Goal: Information Seeking & Learning: Learn about a topic

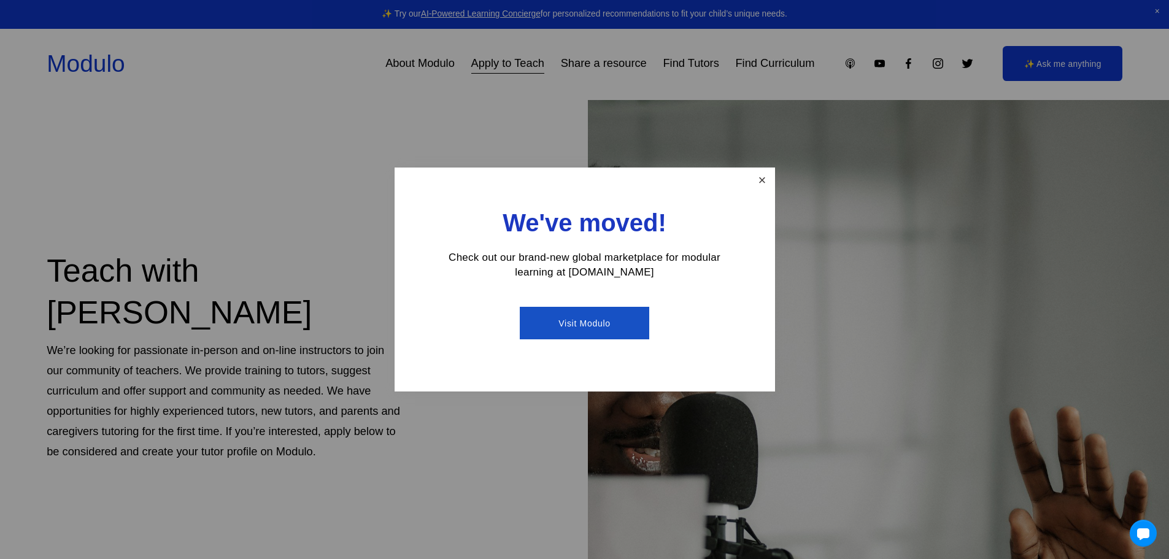
click at [762, 179] on link "Close" at bounding box center [761, 179] width 21 height 21
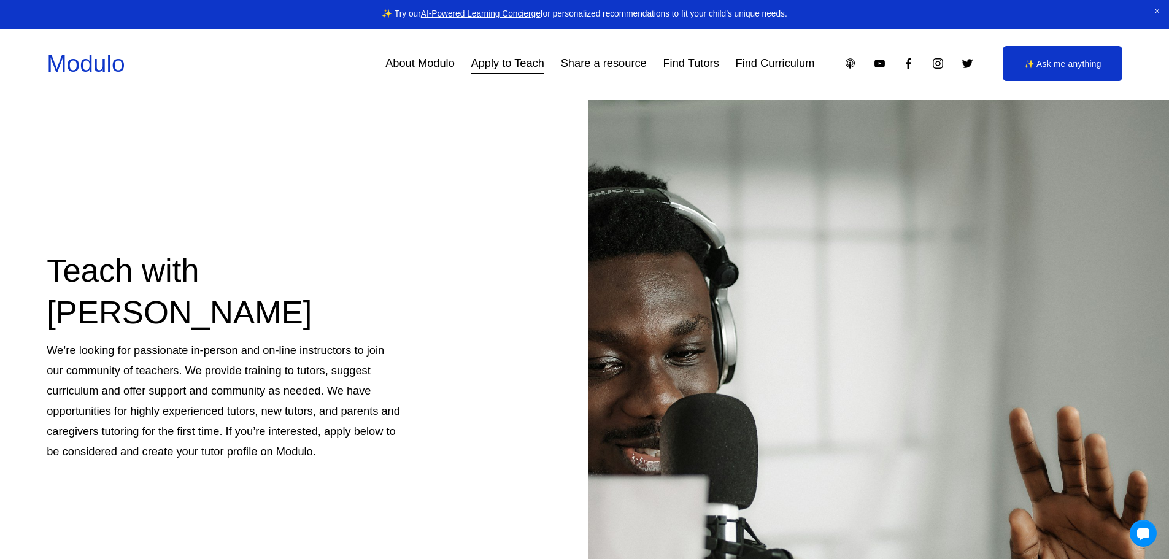
click at [438, 63] on link "About Modulo" at bounding box center [419, 63] width 69 height 23
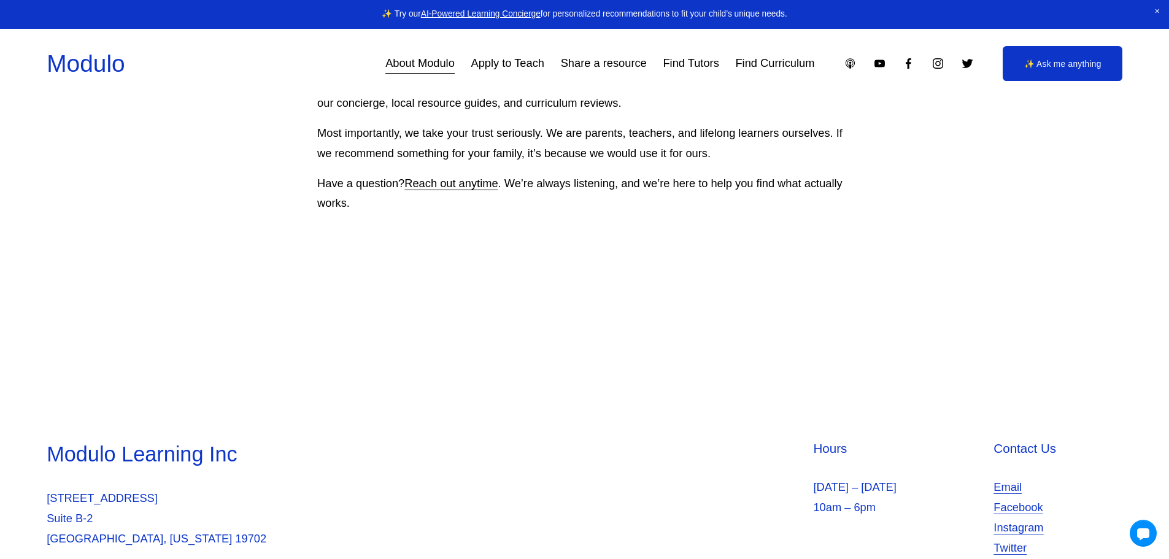
scroll to position [1472, 0]
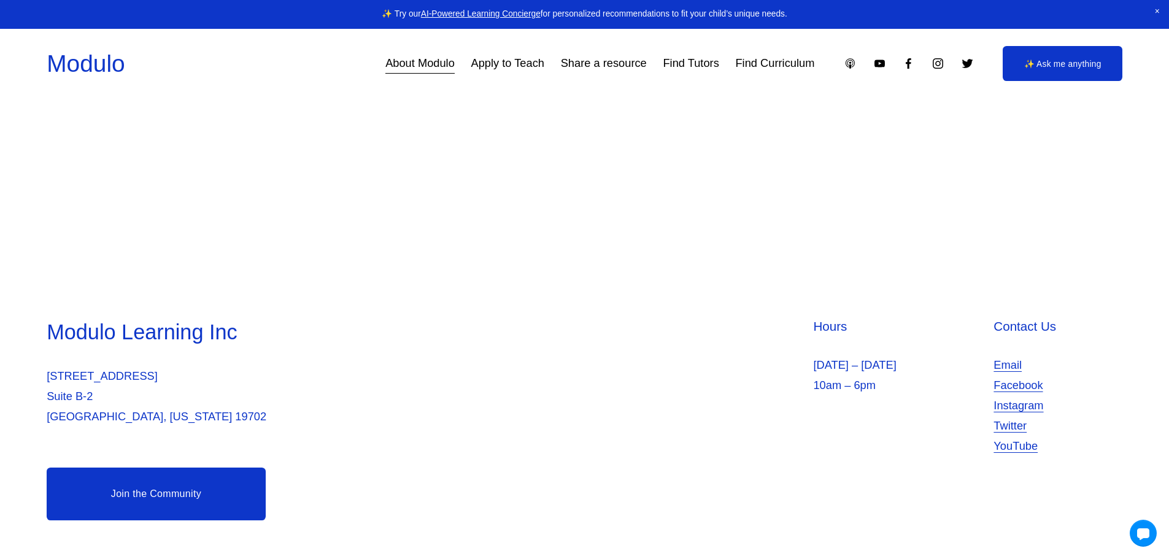
click at [773, 68] on link "Find Curriculum" at bounding box center [774, 63] width 79 height 23
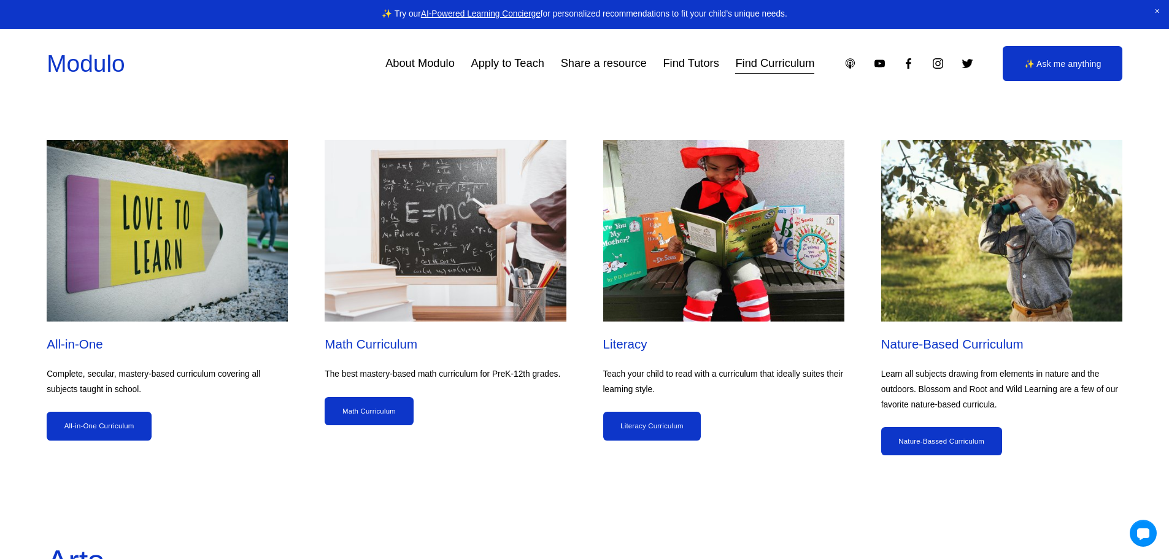
scroll to position [1228, 0]
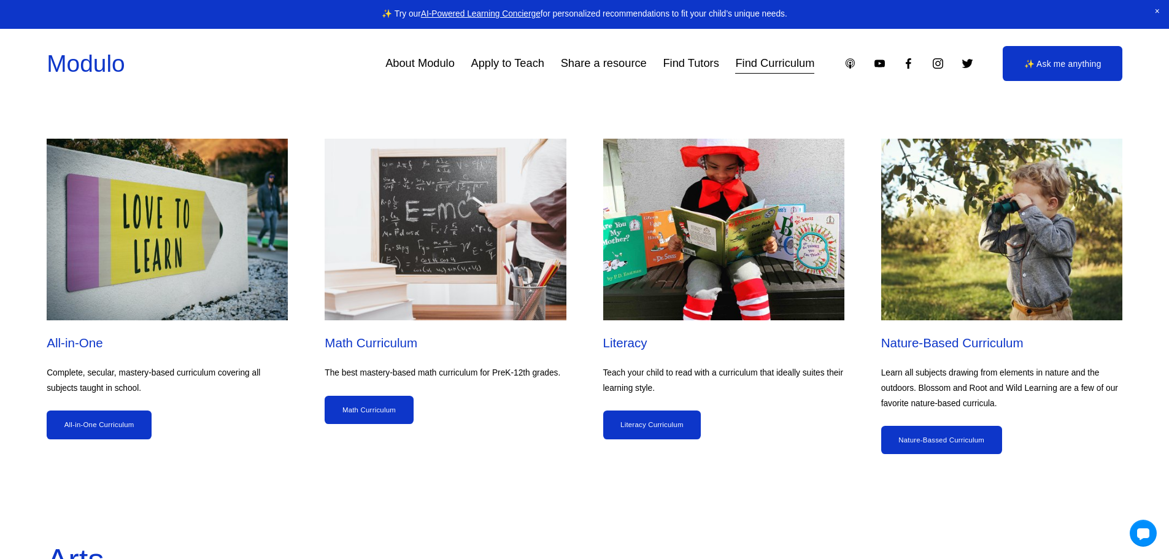
click at [382, 416] on link "Math Curriculum" at bounding box center [369, 410] width 88 height 28
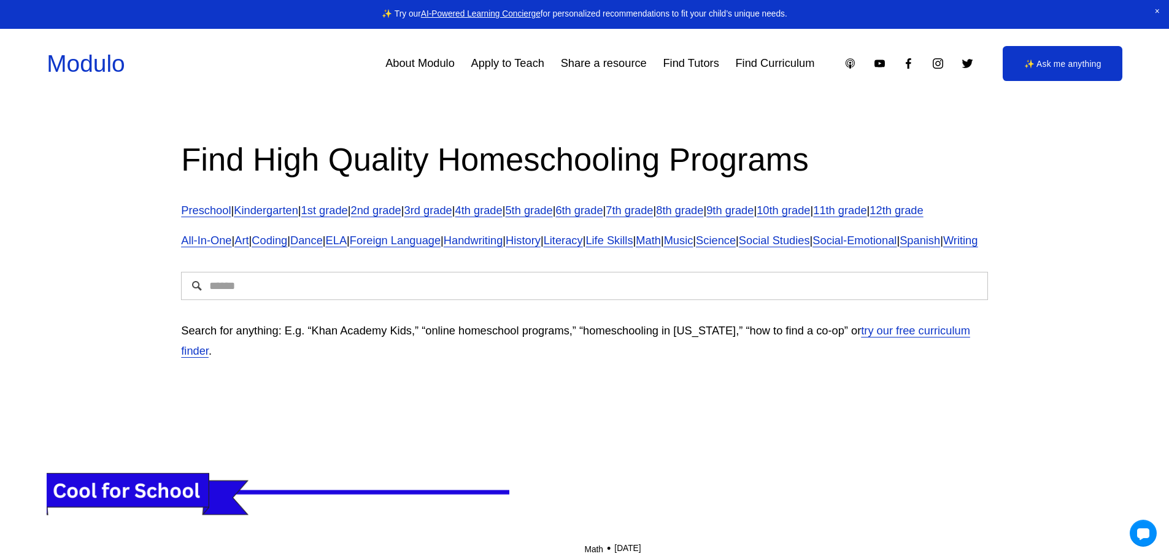
click at [214, 215] on link "Preschool" at bounding box center [206, 210] width 50 height 13
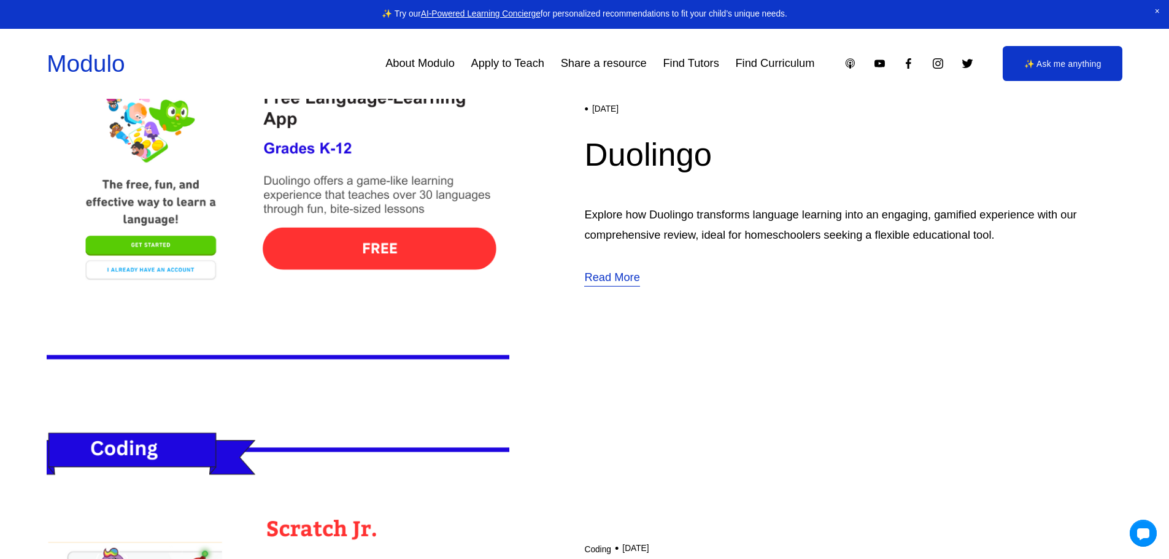
scroll to position [2271, 0]
